Goal: Task Accomplishment & Management: Manage account settings

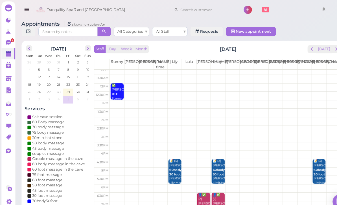
scroll to position [11, 0]
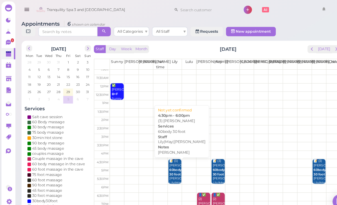
click at [164, 167] on div "📝 (3) [PERSON_NAME] 60body 30 foot [PERSON_NAME]|May|[PERSON_NAME] 4:30pm - 6:0…" at bounding box center [168, 173] width 12 height 42
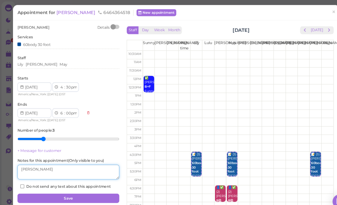
click at [73, 164] on textarea at bounding box center [65, 164] width 97 height 14
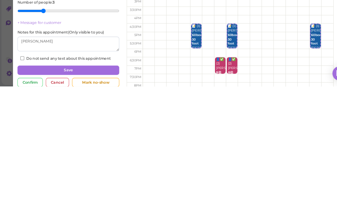
scroll to position [18, 0]
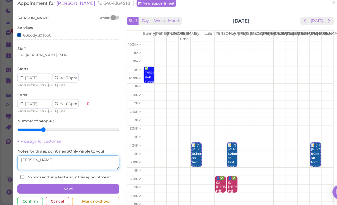
click at [72, 157] on textarea at bounding box center [65, 164] width 97 height 14
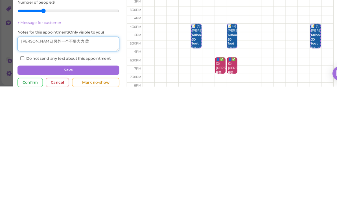
type textarea "[PERSON_NAME] 另外一个不要大力 柔"
click at [92, 185] on button "Save" at bounding box center [65, 189] width 97 height 9
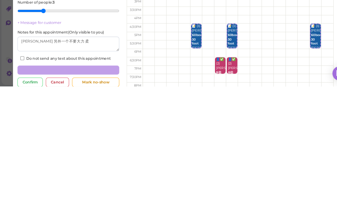
scroll to position [18, 0]
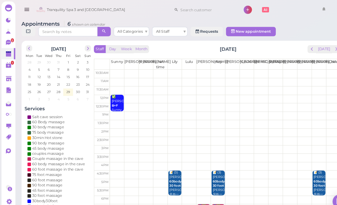
click at [8, 58] on link "1" at bounding box center [7, 62] width 13 height 11
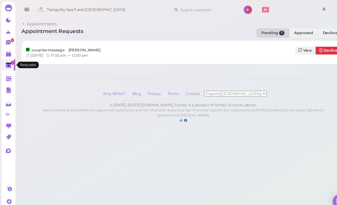
click at [10, 61] on polygon at bounding box center [8, 63] width 5 height 4
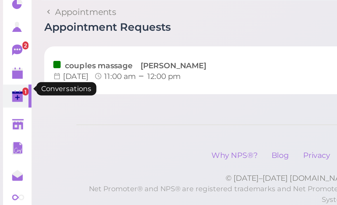
click at [8, 38] on icon at bounding box center [8, 40] width 5 height 5
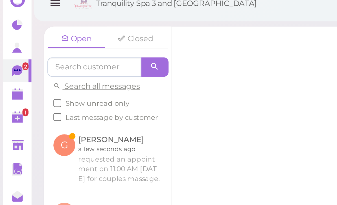
click at [61, 80] on link at bounding box center [50, 82] width 59 height 32
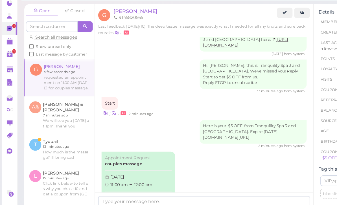
scroll to position [9, 0]
click at [119, 181] on link "Approve" at bounding box center [117, 185] width 56 height 8
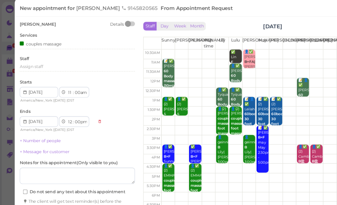
scroll to position [9, 0]
click at [87, 187] on button "Create appointment" at bounding box center [65, 191] width 97 height 9
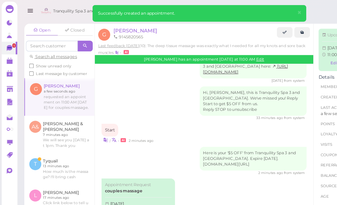
scroll to position [324, 0]
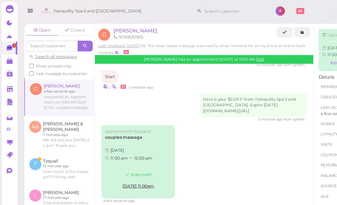
click at [105, 26] on span "[PERSON_NAME]" at bounding box center [114, 25] width 37 height 5
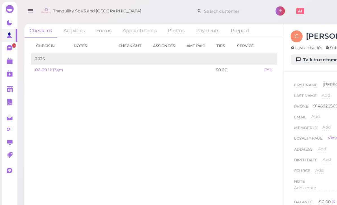
click at [120, 25] on link "Appointments" at bounding box center [118, 26] width 38 height 12
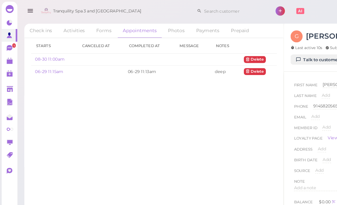
click at [45, 52] on link "08-30 11:00am" at bounding box center [42, 50] width 25 height 4
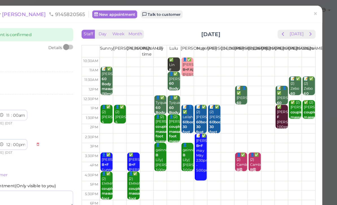
click at [317, 9] on span "×" at bounding box center [319, 12] width 4 height 8
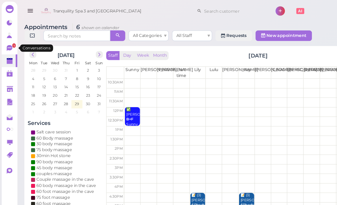
click at [6, 40] on icon at bounding box center [8, 40] width 5 height 5
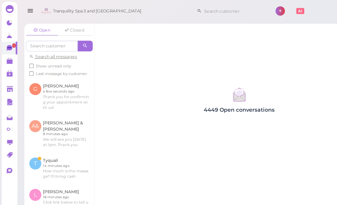
click at [56, 79] on link at bounding box center [50, 81] width 59 height 31
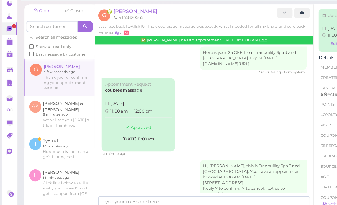
scroll to position [346, 0]
click at [122, 120] on div "Approved" at bounding box center [117, 125] width 56 height 11
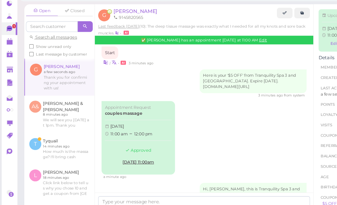
scroll to position [321, 0]
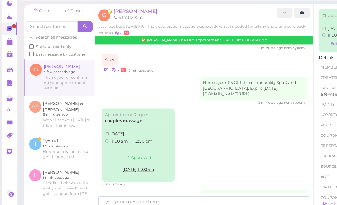
click at [107, 116] on label "couples massage" at bounding box center [105, 118] width 32 height 5
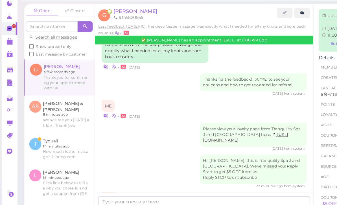
click at [45, 66] on link at bounding box center [50, 81] width 59 height 31
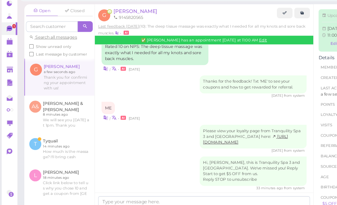
click at [43, 66] on link at bounding box center [50, 81] width 59 height 31
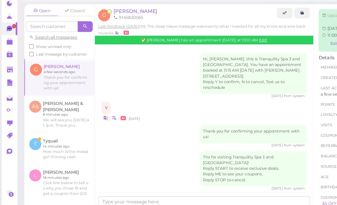
scroll to position [0, 0]
click at [7, 50] on polygon at bounding box center [8, 52] width 5 height 4
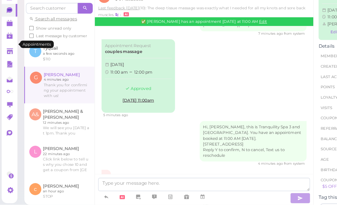
scroll to position [12, 0]
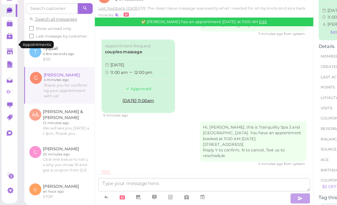
click at [268, 63] on div "Upcoming appointment [DATE] 11:00 am [PERSON_NAME] Edit | Confirm | Cancel Deta…" at bounding box center [297, 180] width 65 height 321
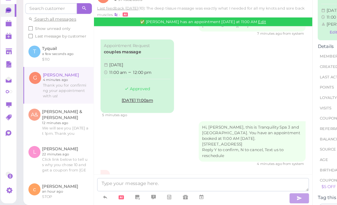
scroll to position [14, 0]
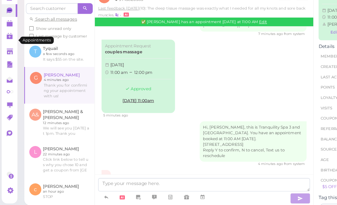
click at [10, 50] on polygon at bounding box center [8, 52] width 5 height 4
